Goal: Entertainment & Leisure: Consume media (video, audio)

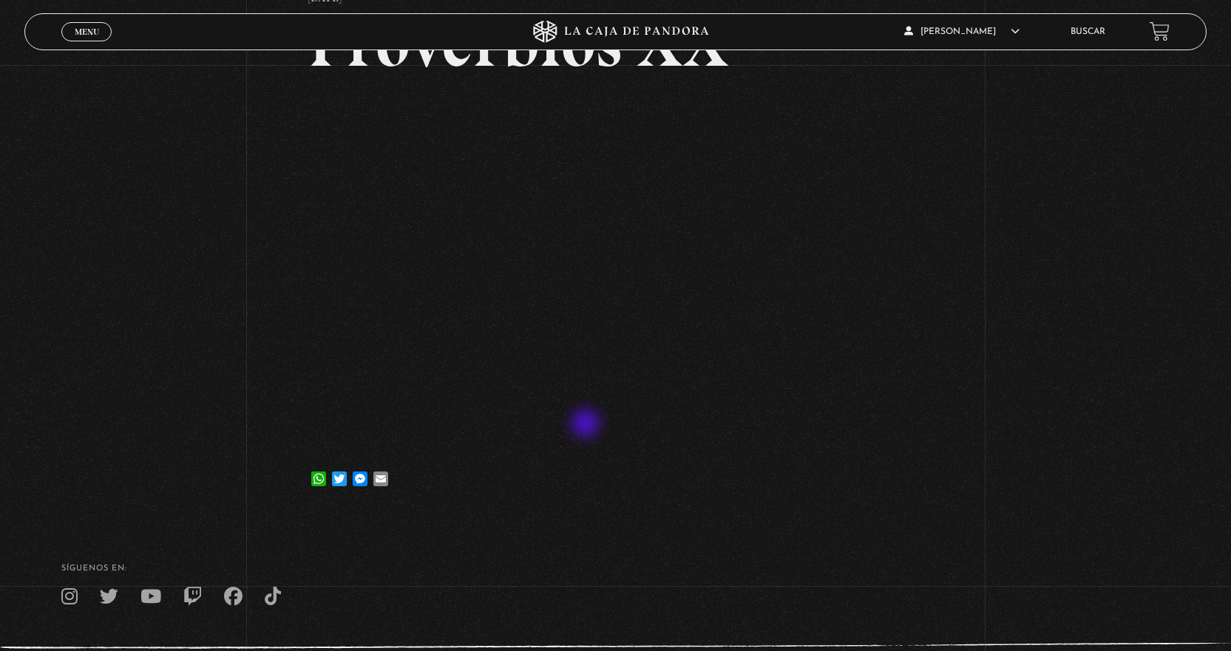
scroll to position [74, 0]
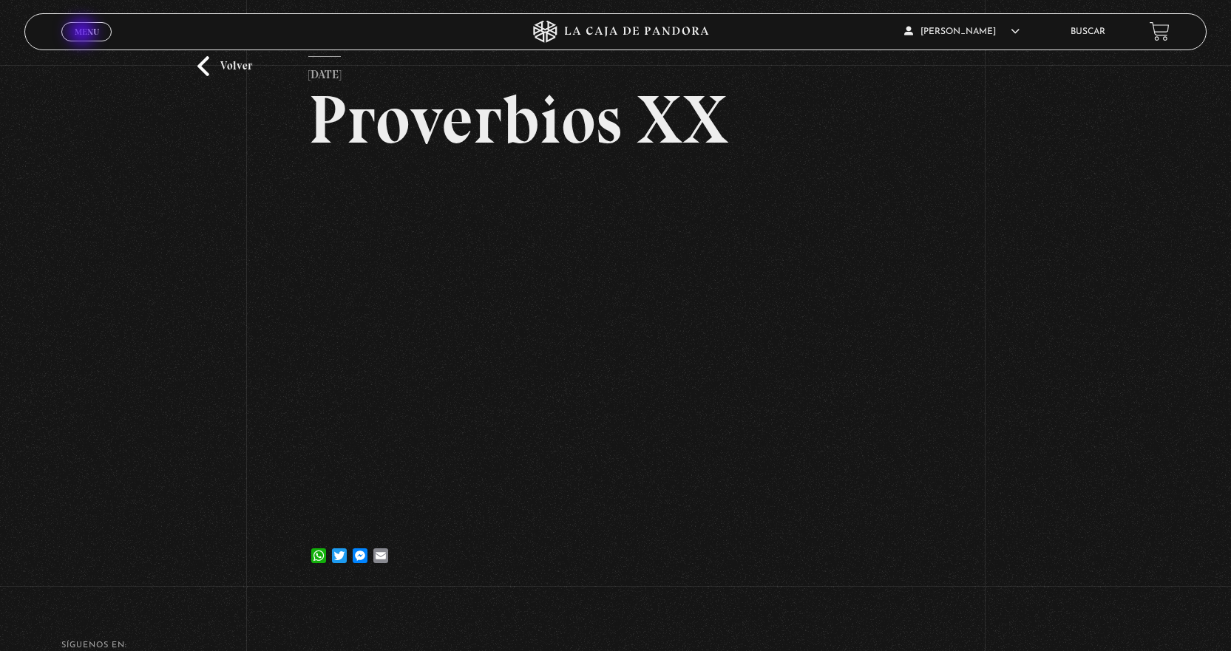
click at [84, 33] on span "Menu" at bounding box center [87, 31] width 24 height 9
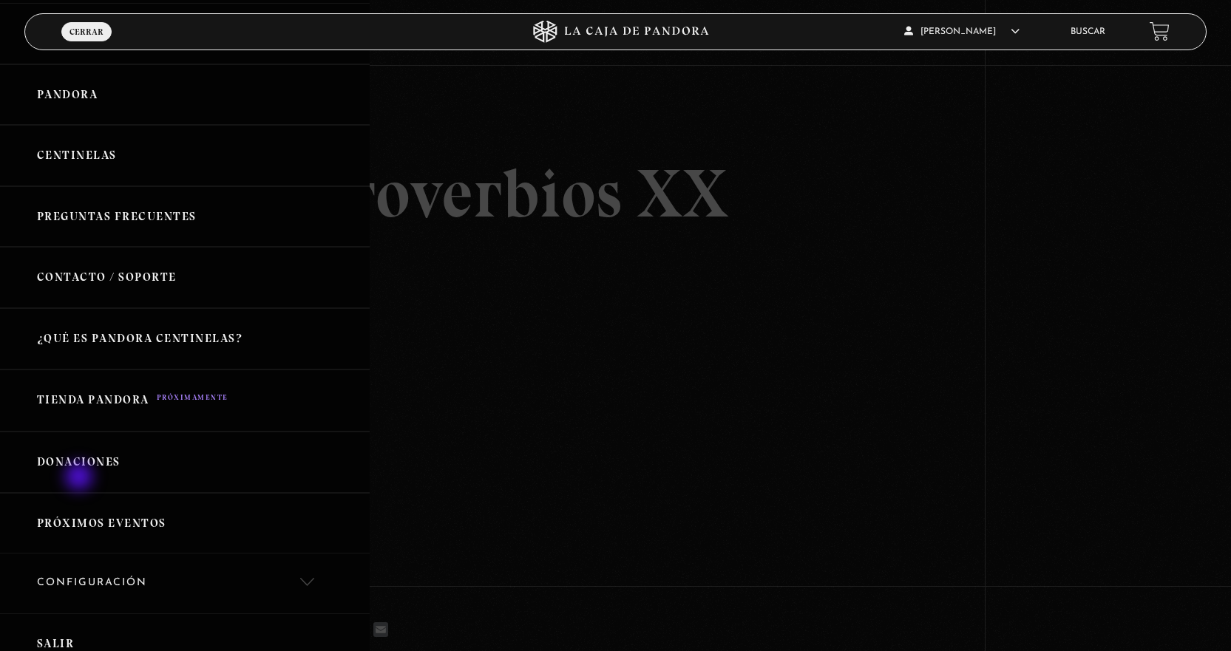
scroll to position [148, 0]
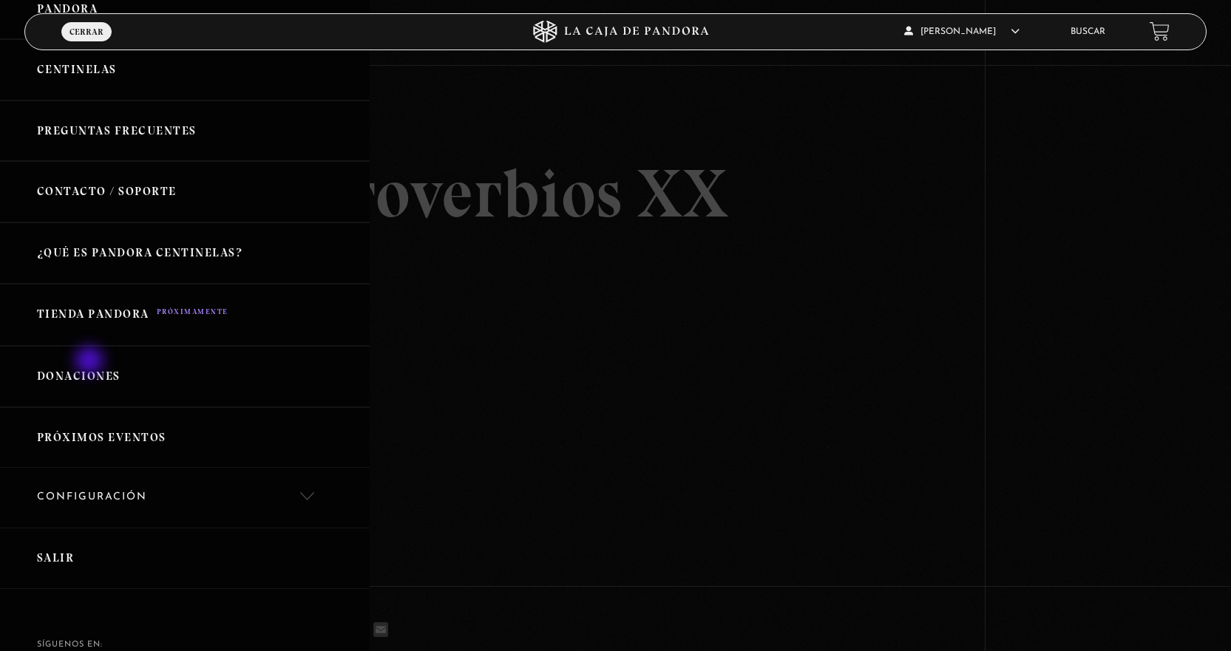
click at [91, 361] on link "Donaciones" at bounding box center [185, 376] width 370 height 61
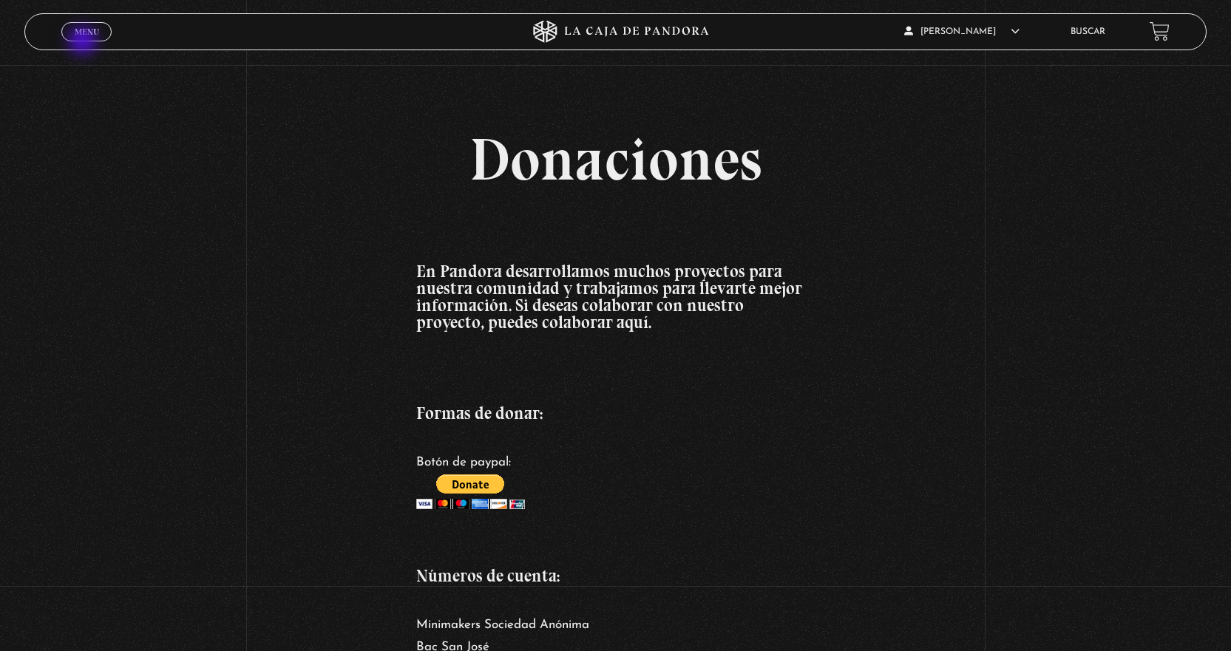
click at [79, 24] on link "Menu Cerrar" at bounding box center [86, 31] width 50 height 19
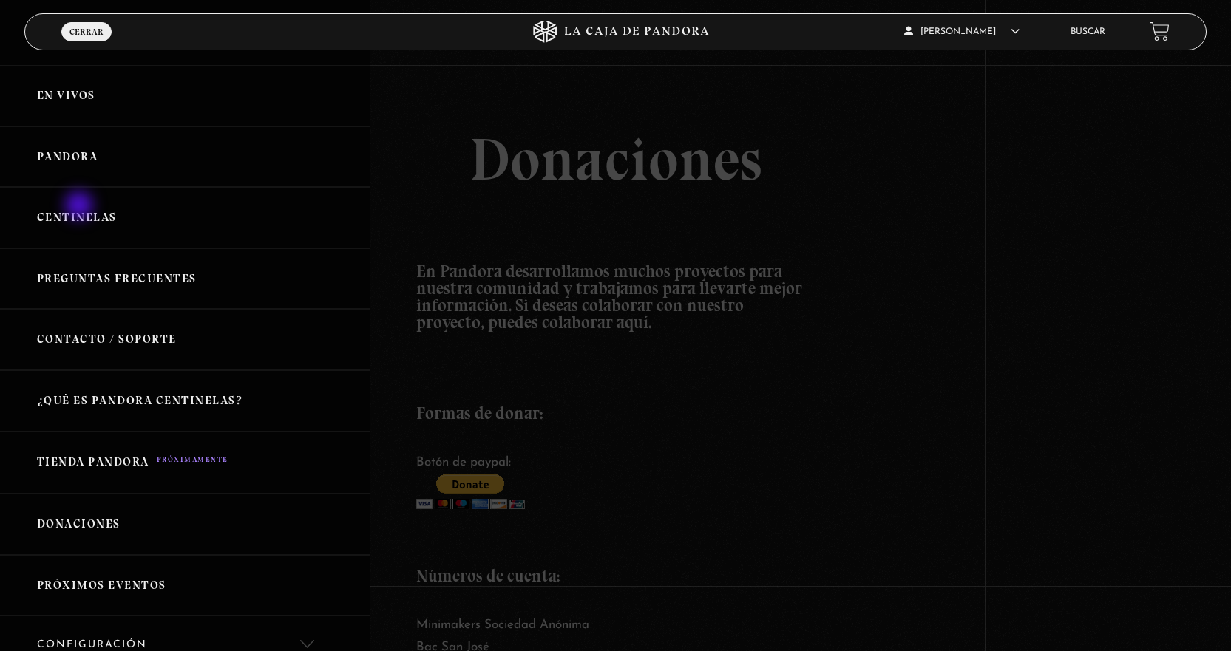
click at [81, 206] on link "Centinelas" at bounding box center [185, 217] width 370 height 61
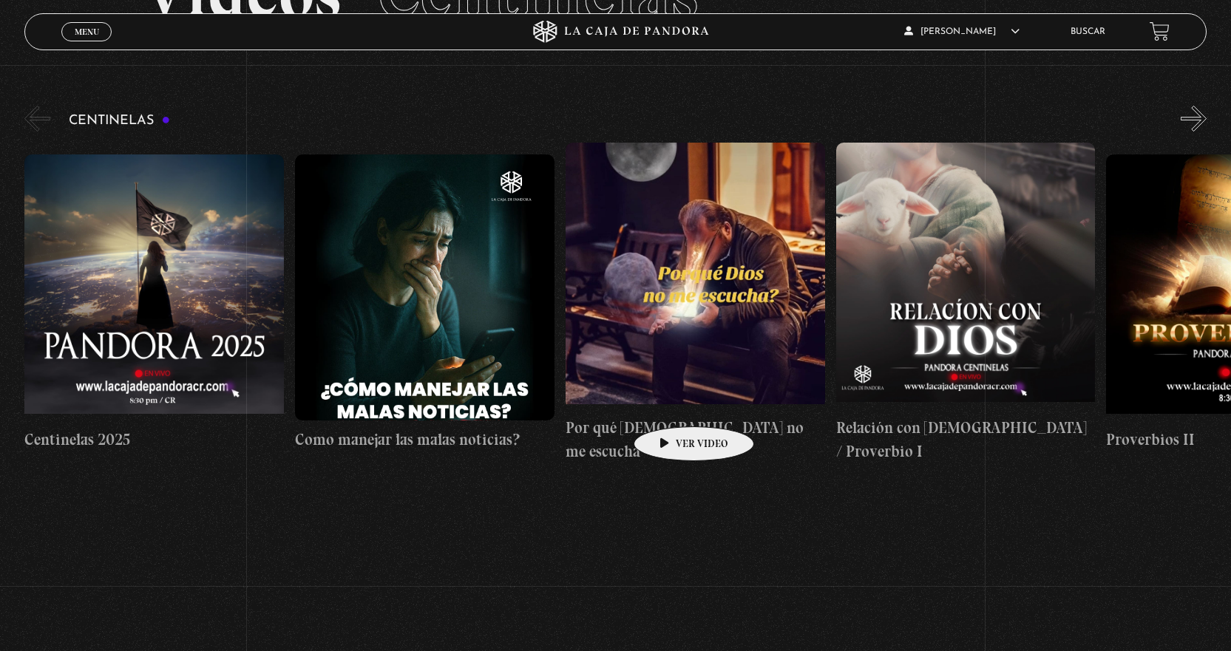
scroll to position [148, 0]
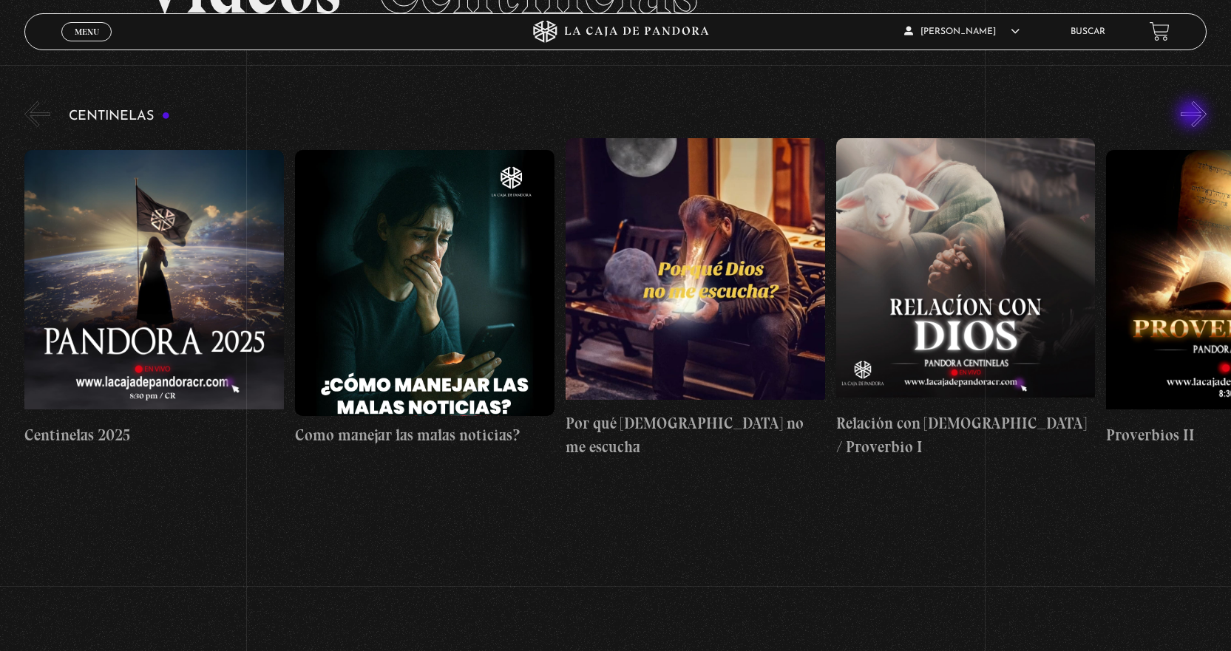
click at [1193, 115] on button "»" at bounding box center [1194, 114] width 26 height 26
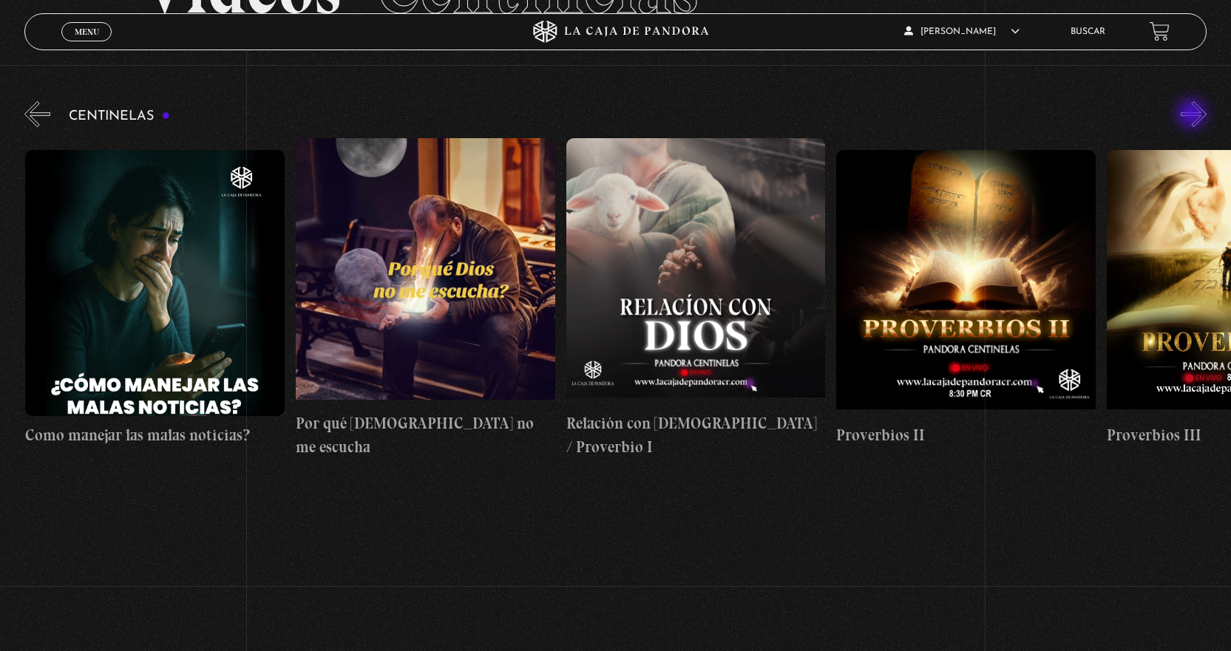
click at [1193, 115] on button "»" at bounding box center [1194, 114] width 26 height 26
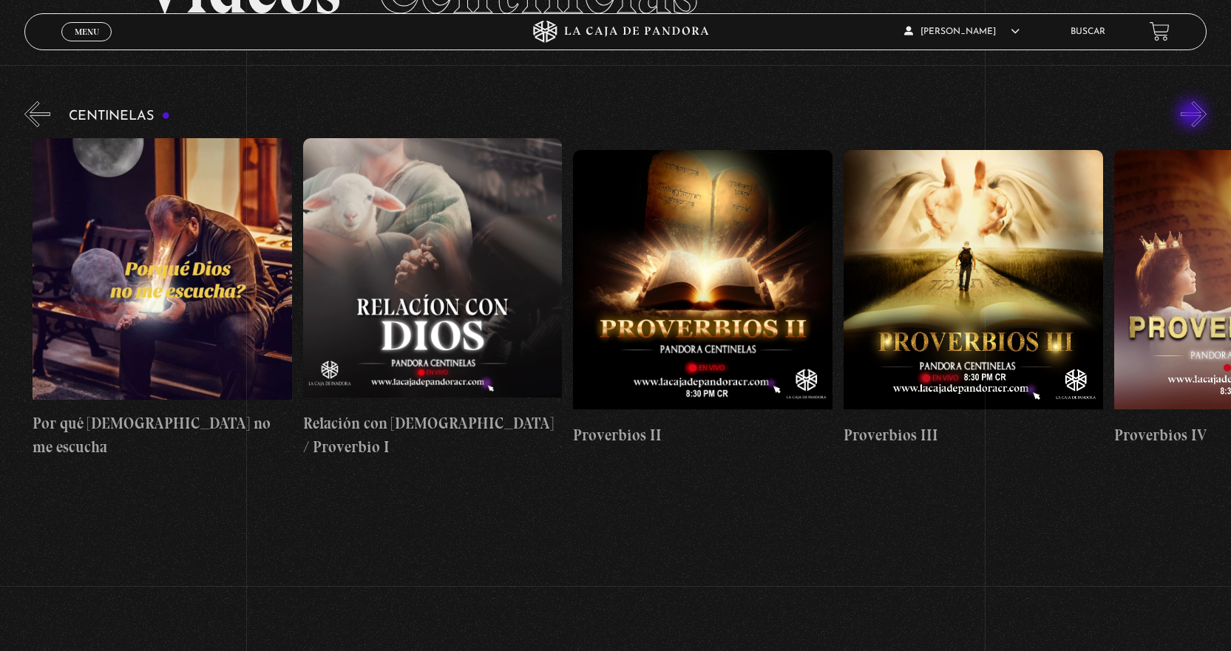
click at [1193, 115] on button "»" at bounding box center [1194, 114] width 26 height 26
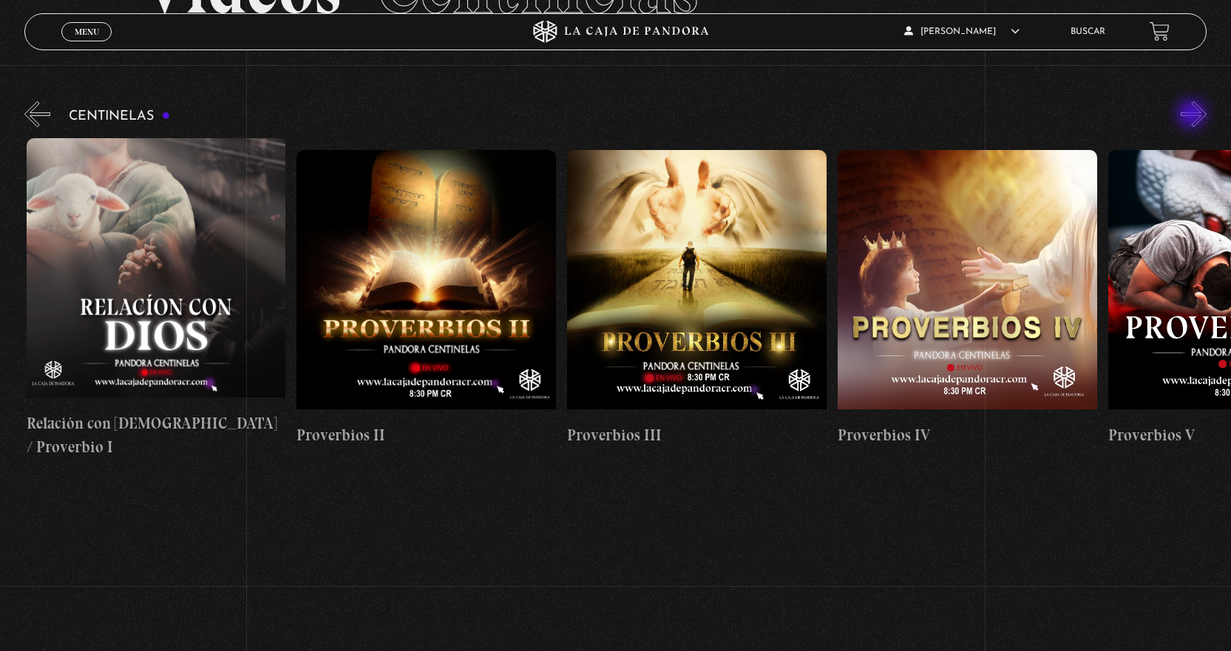
click at [1193, 115] on button "»" at bounding box center [1194, 114] width 26 height 26
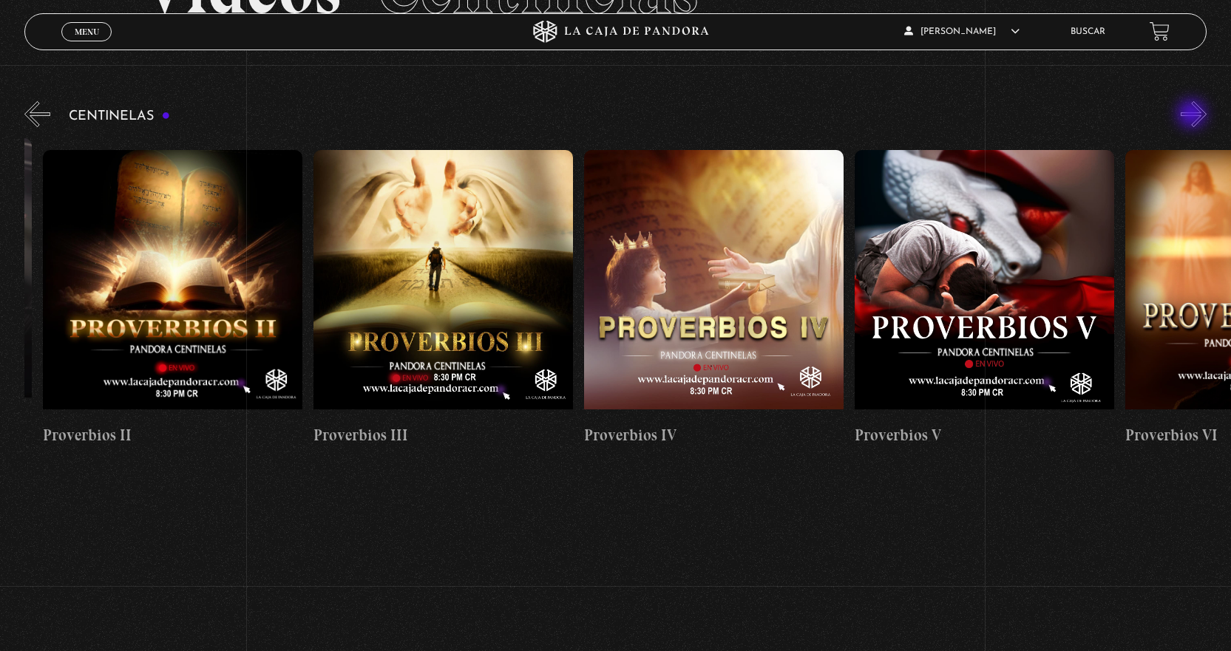
click at [1193, 115] on button "»" at bounding box center [1194, 114] width 26 height 26
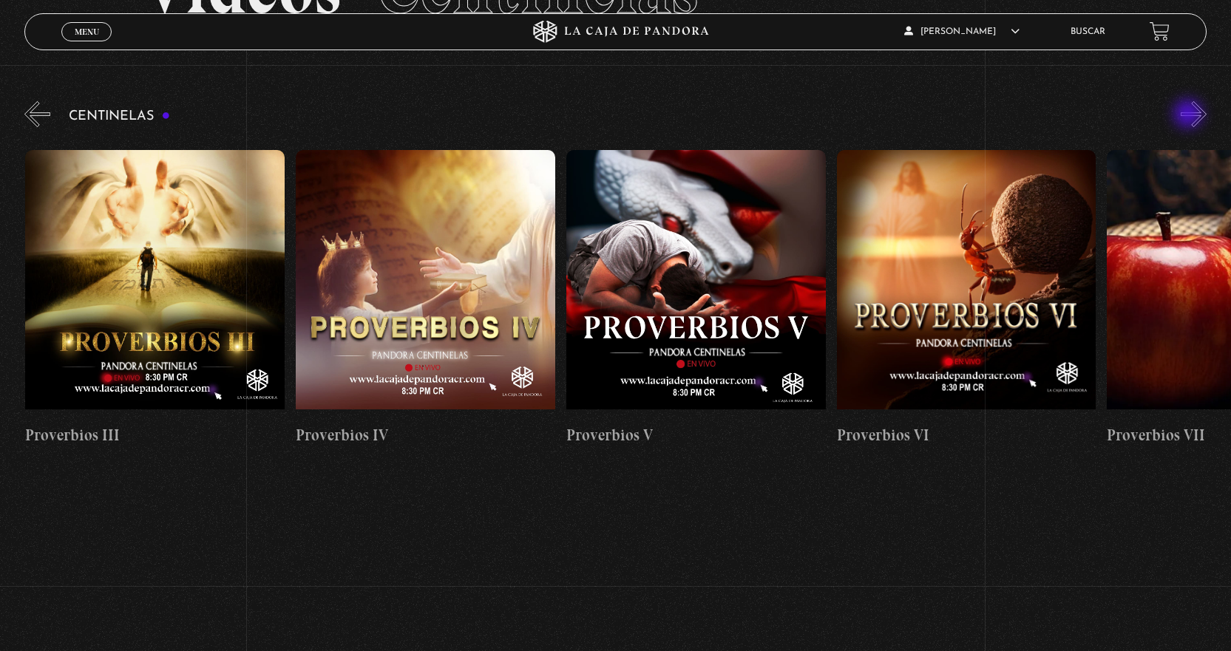
scroll to position [0, 1352]
click at [48, 117] on button "«" at bounding box center [37, 114] width 26 height 26
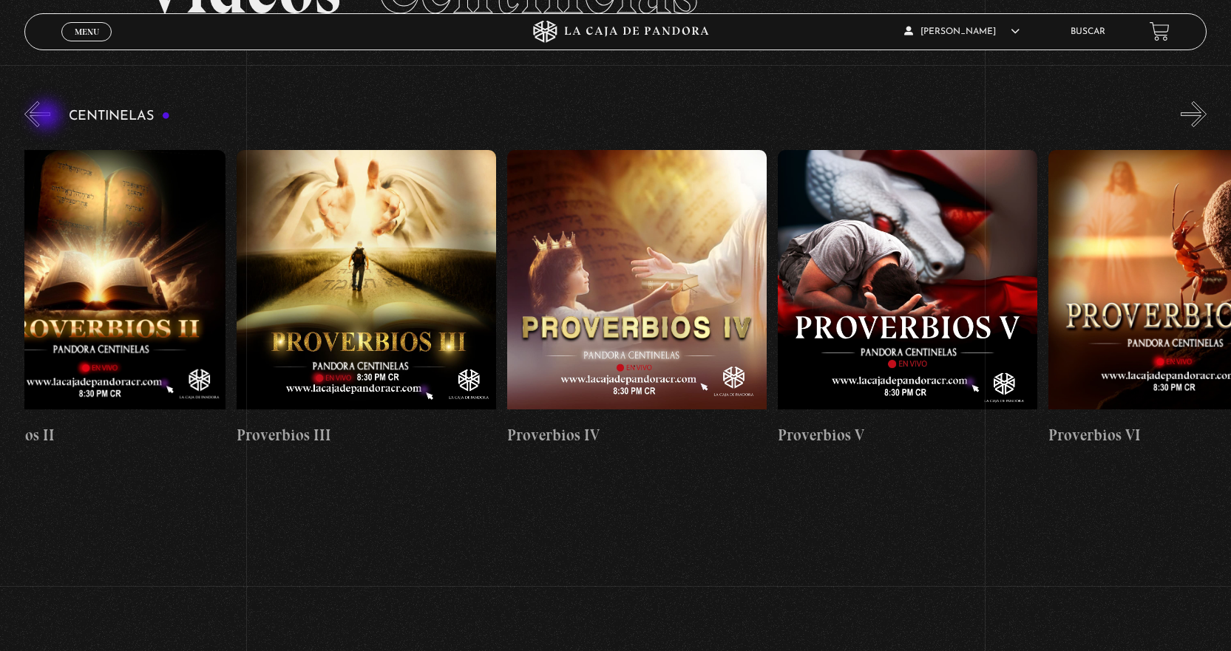
click at [48, 117] on button "«" at bounding box center [37, 114] width 26 height 26
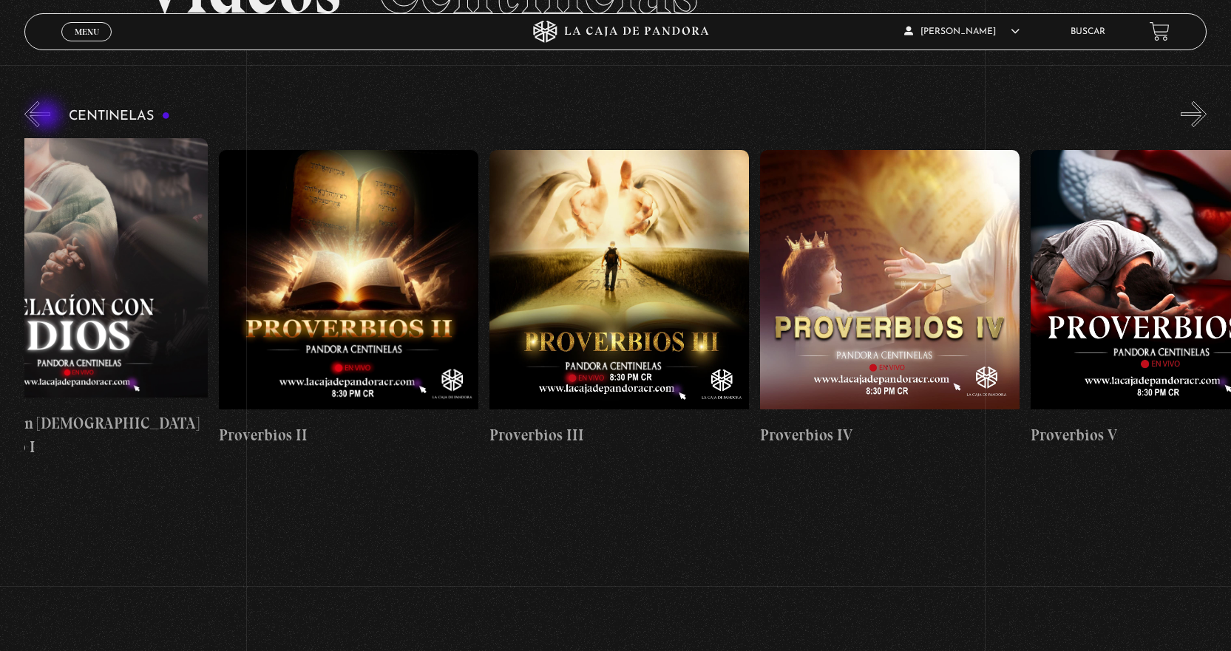
click at [48, 117] on button "«" at bounding box center [37, 114] width 26 height 26
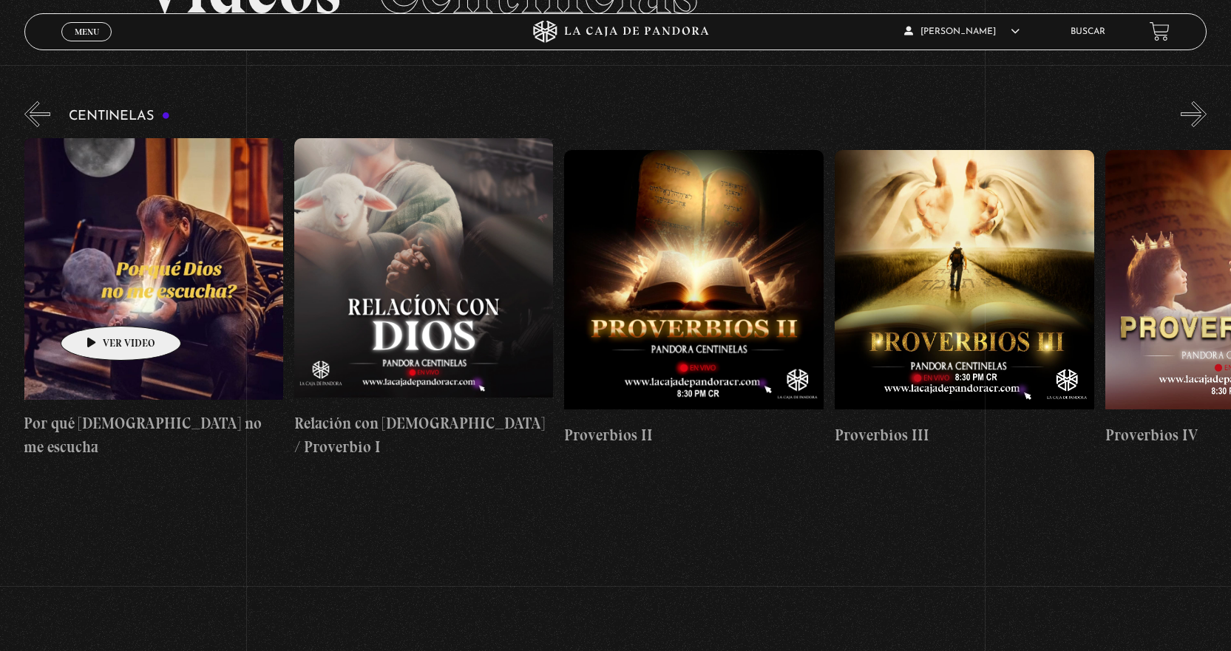
scroll to position [0, 541]
click at [160, 287] on figure at bounding box center [153, 271] width 259 height 266
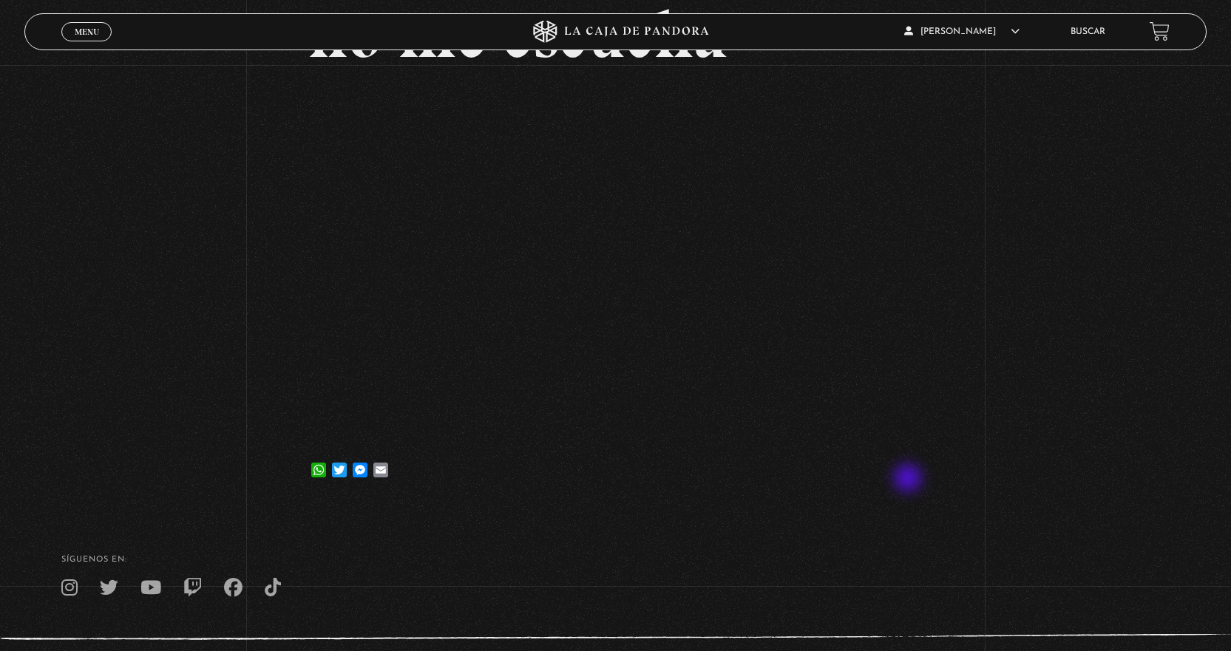
scroll to position [222, 0]
